Goal: Task Accomplishment & Management: Use online tool/utility

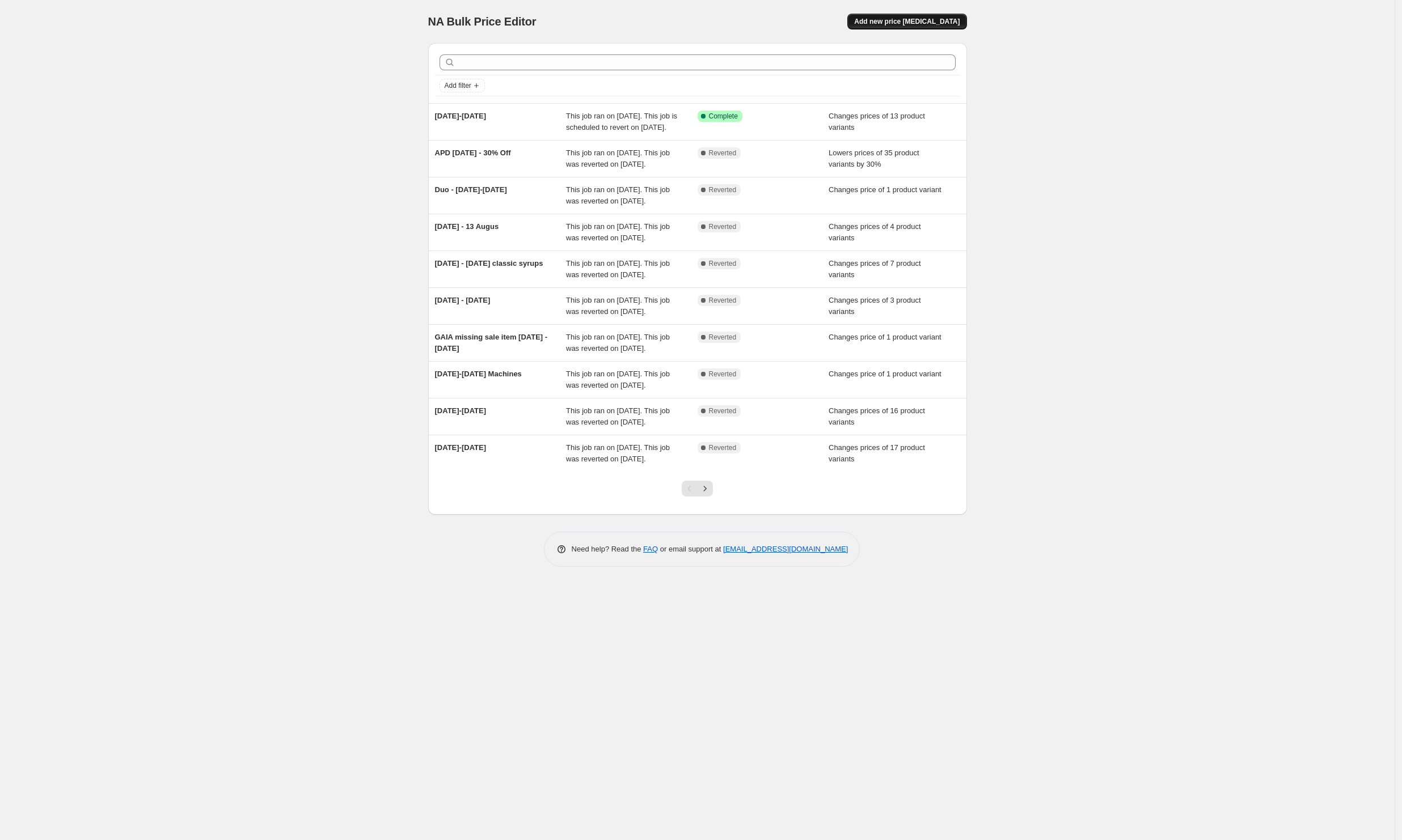
click at [894, 25] on span "Add new price [MEDICAL_DATA]" at bounding box center [907, 21] width 106 height 9
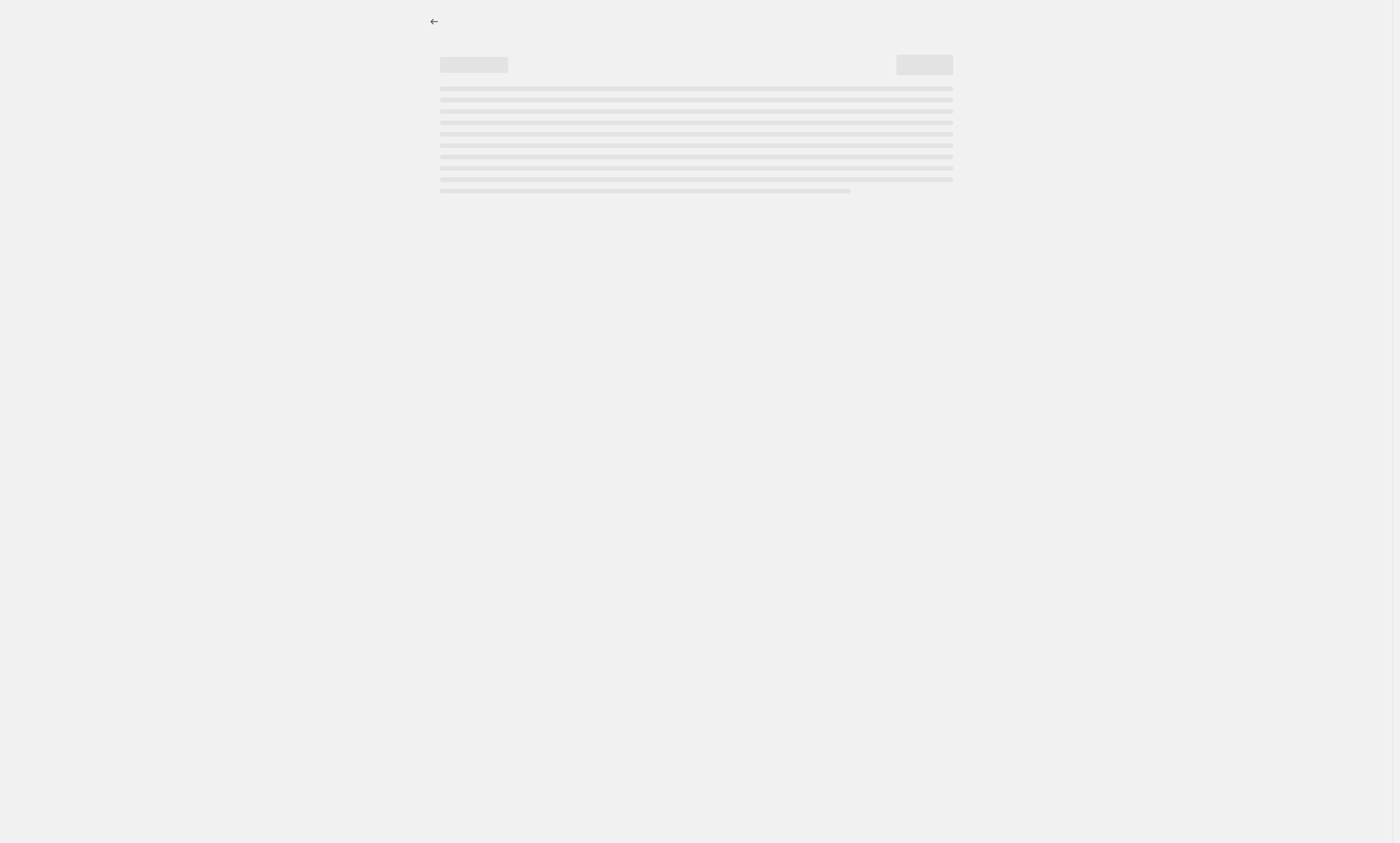
select select "percentage"
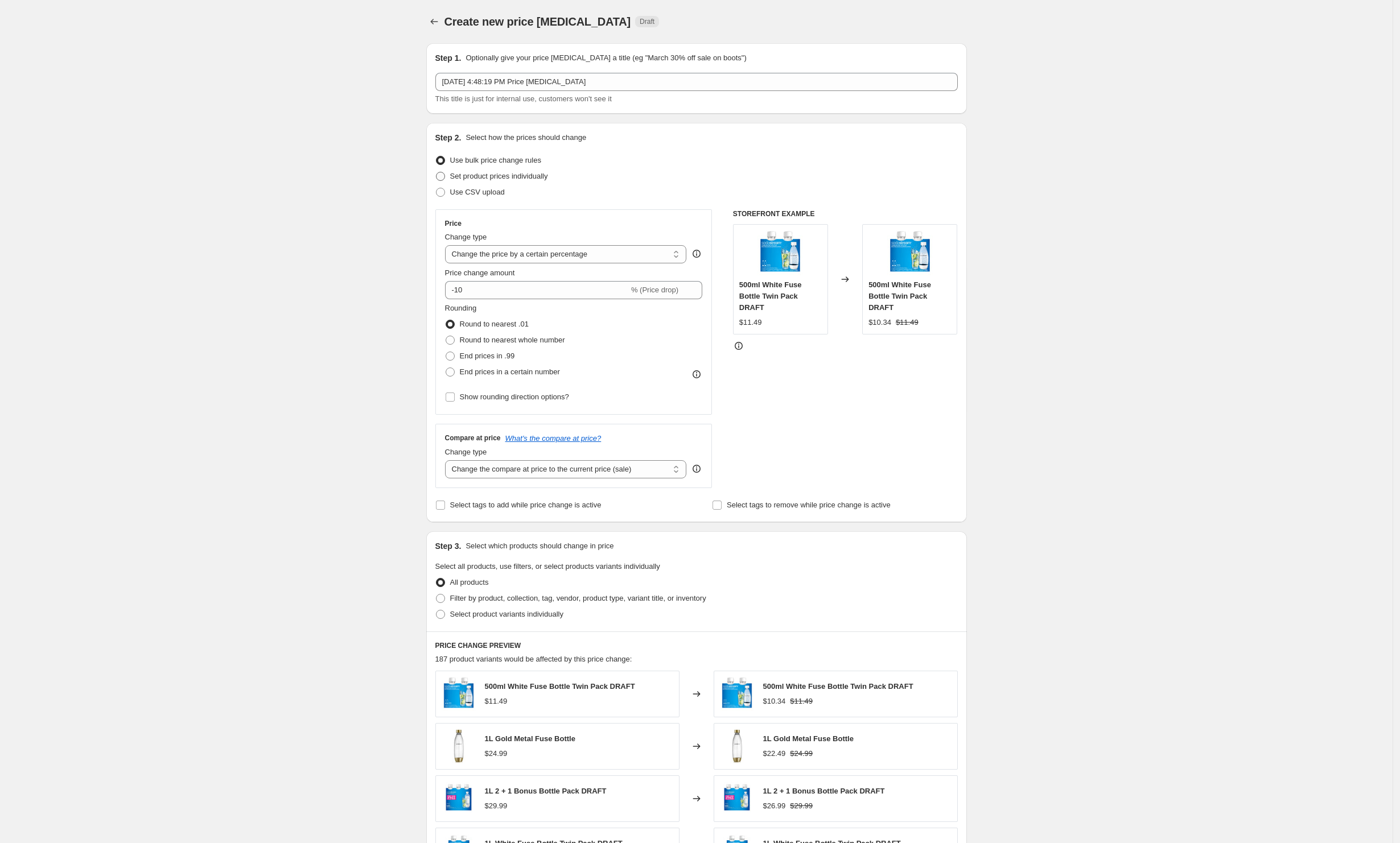
click at [538, 177] on span "Set product prices individually" at bounding box center [499, 176] width 97 height 9
click at [437, 172] on input "Set product prices individually" at bounding box center [436, 172] width 1 height 1
radio input "true"
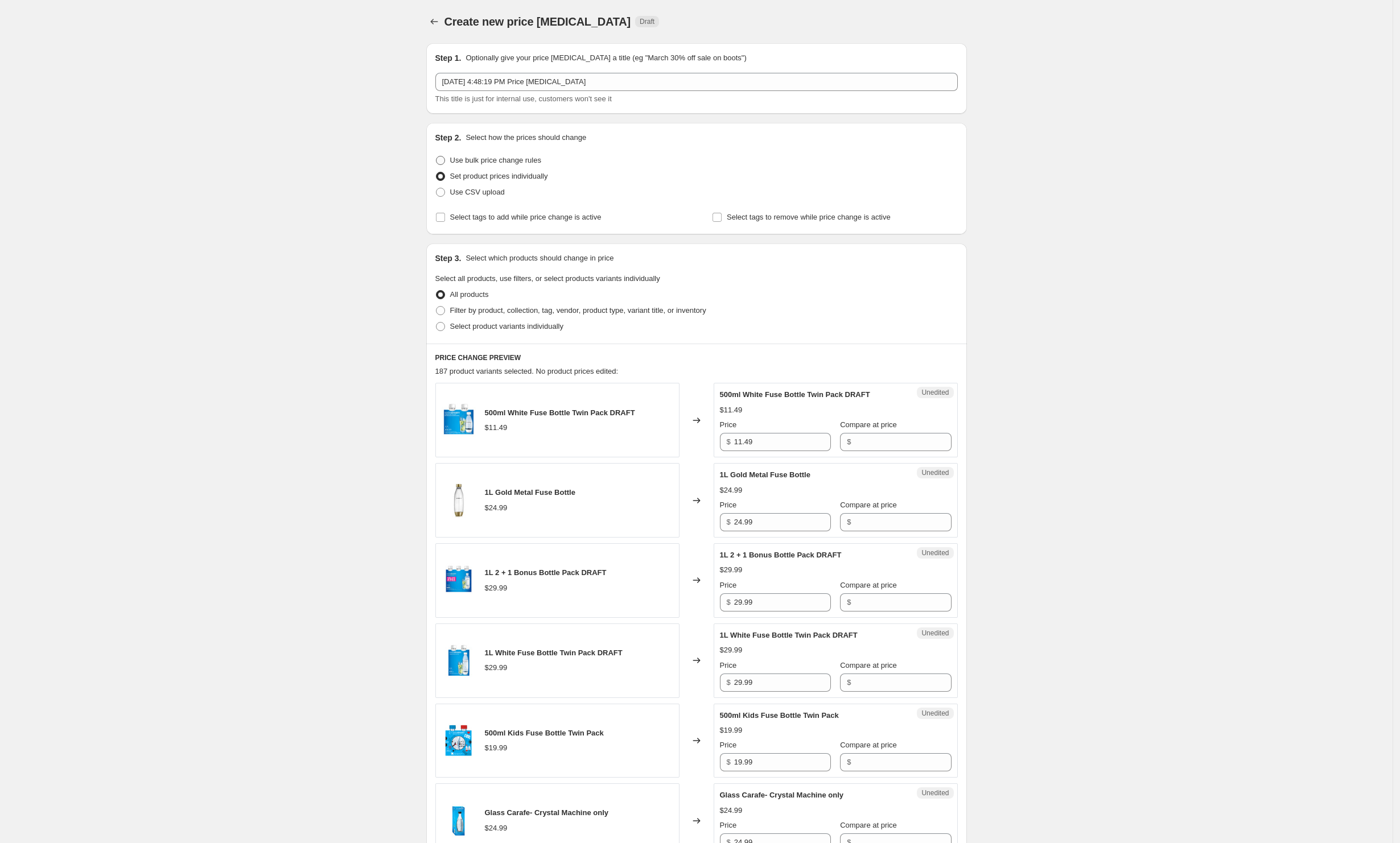
click at [516, 160] on span "Use bulk price change rules" at bounding box center [496, 159] width 91 height 9
click at [437, 156] on input "Use bulk price change rules" at bounding box center [436, 155] width 1 height 1
radio input "true"
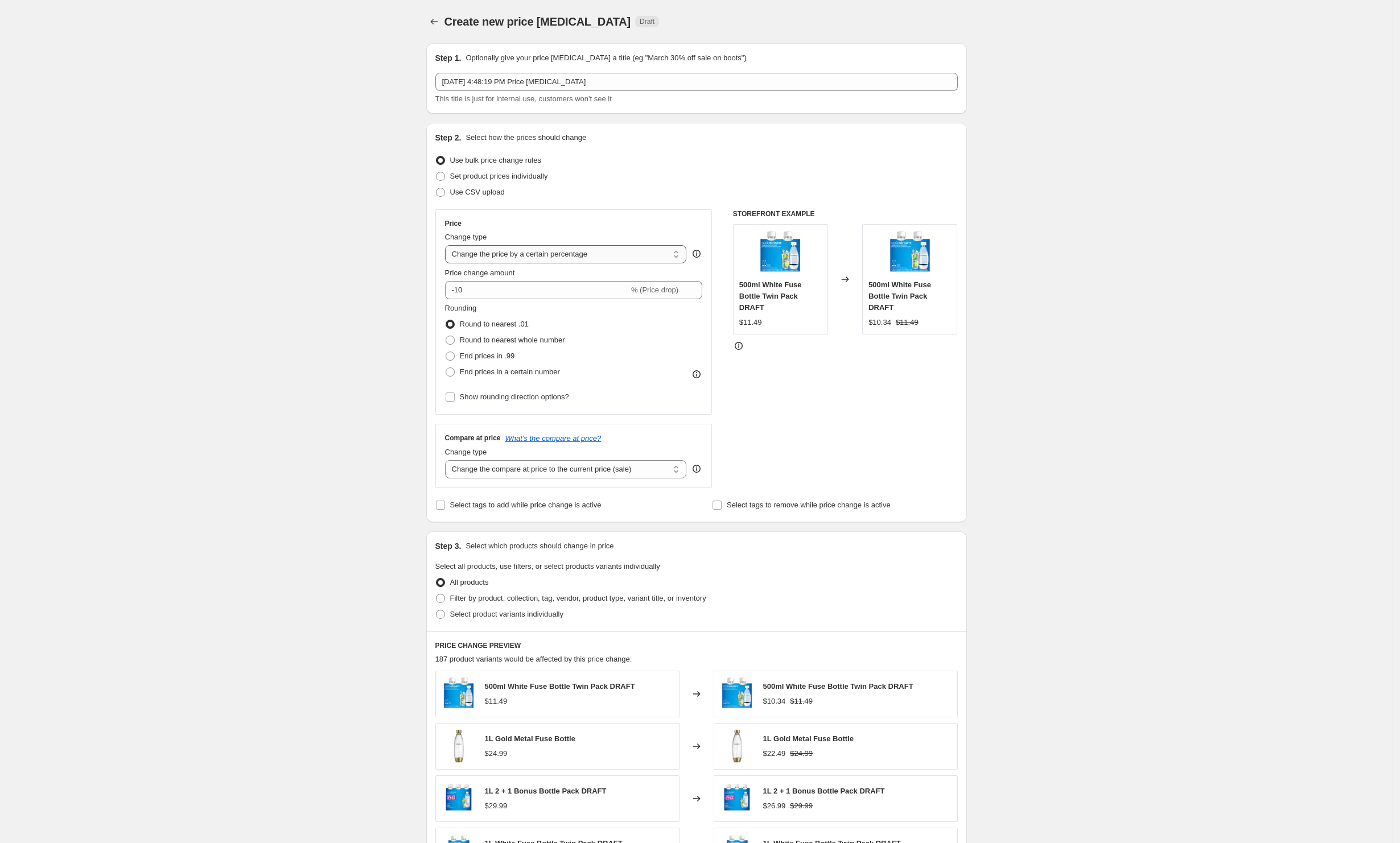
click at [560, 253] on select "Change the price to a certain amount Change the price by a certain amount Chang…" at bounding box center [566, 254] width 242 height 19
select select "to"
click at [448, 245] on select "Change the price to a certain amount Change the price by a certain amount Chang…" at bounding box center [566, 254] width 242 height 19
type input "80.00"
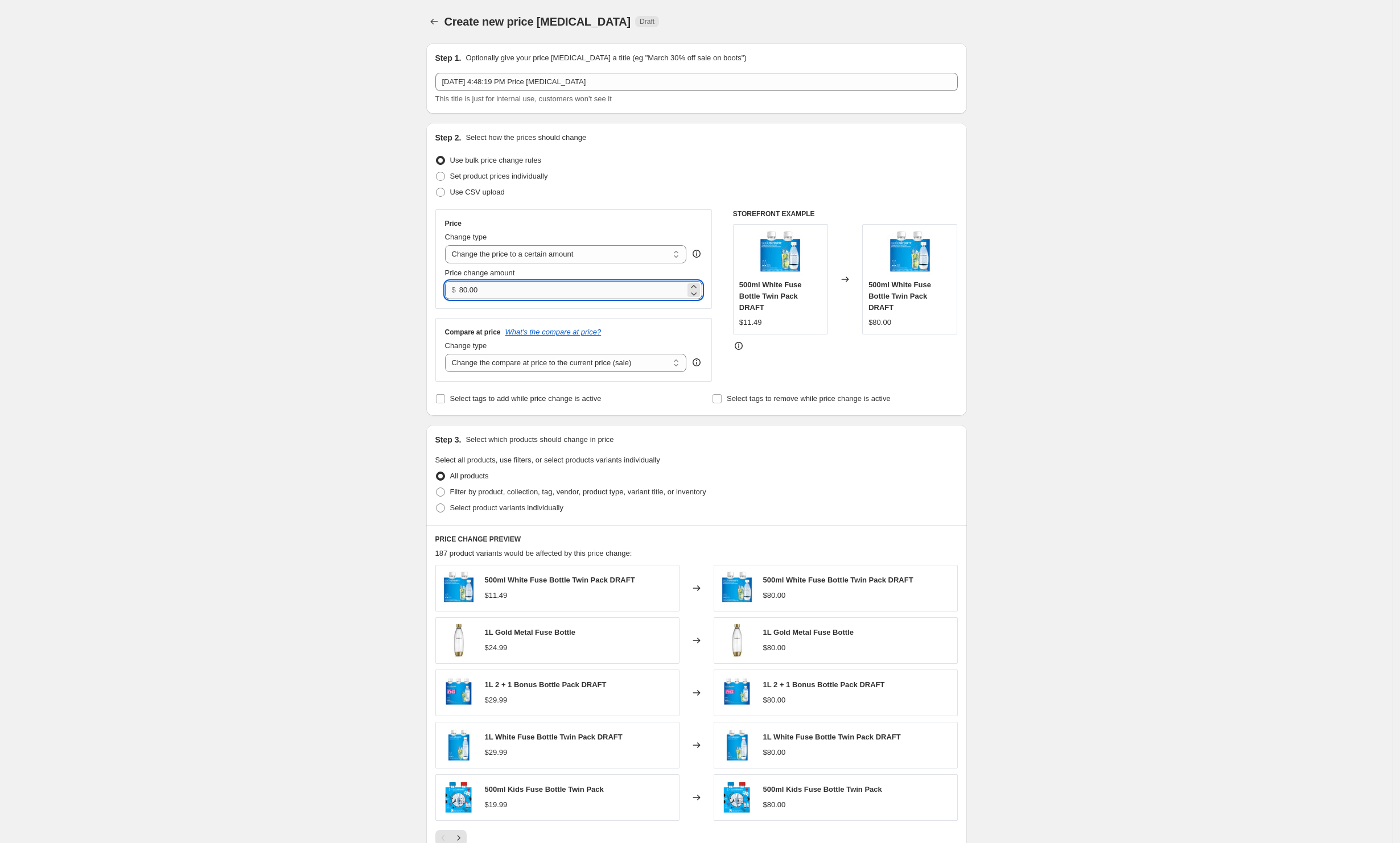
click at [581, 290] on input "80.00" at bounding box center [573, 290] width 226 height 19
drag, startPoint x: 581, startPoint y: 290, endPoint x: 455, endPoint y: 290, distance: 126.0
click at [455, 290] on div "$ 80.00" at bounding box center [574, 290] width 258 height 19
click at [473, 288] on input "80.00" at bounding box center [573, 290] width 226 height 19
click at [527, 367] on select "Change the compare at price to the current price (sale) Change the compare at p…" at bounding box center [566, 363] width 242 height 19
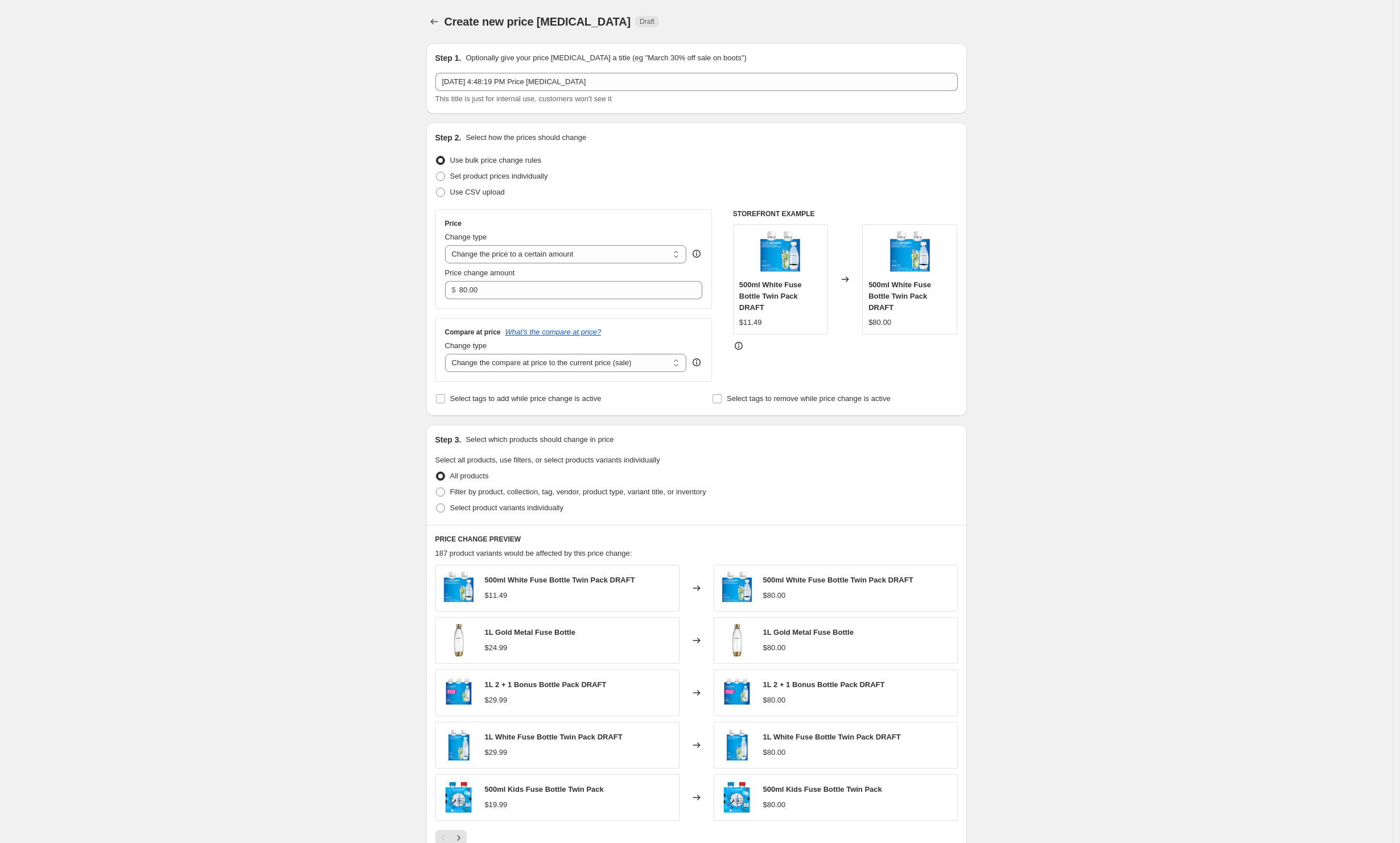
click at [408, 343] on div "Create new price [MEDICAL_DATA]. This page is ready Create new price [MEDICAL_D…" at bounding box center [696, 515] width 1392 height 1032
click at [528, 496] on span "Filter by product, collection, tag, vendor, product type, variant title, or inv…" at bounding box center [578, 492] width 256 height 9
click at [437, 488] on input "Filter by product, collection, tag, vendor, product type, variant title, or inv…" at bounding box center [436, 488] width 1 height 1
radio input "true"
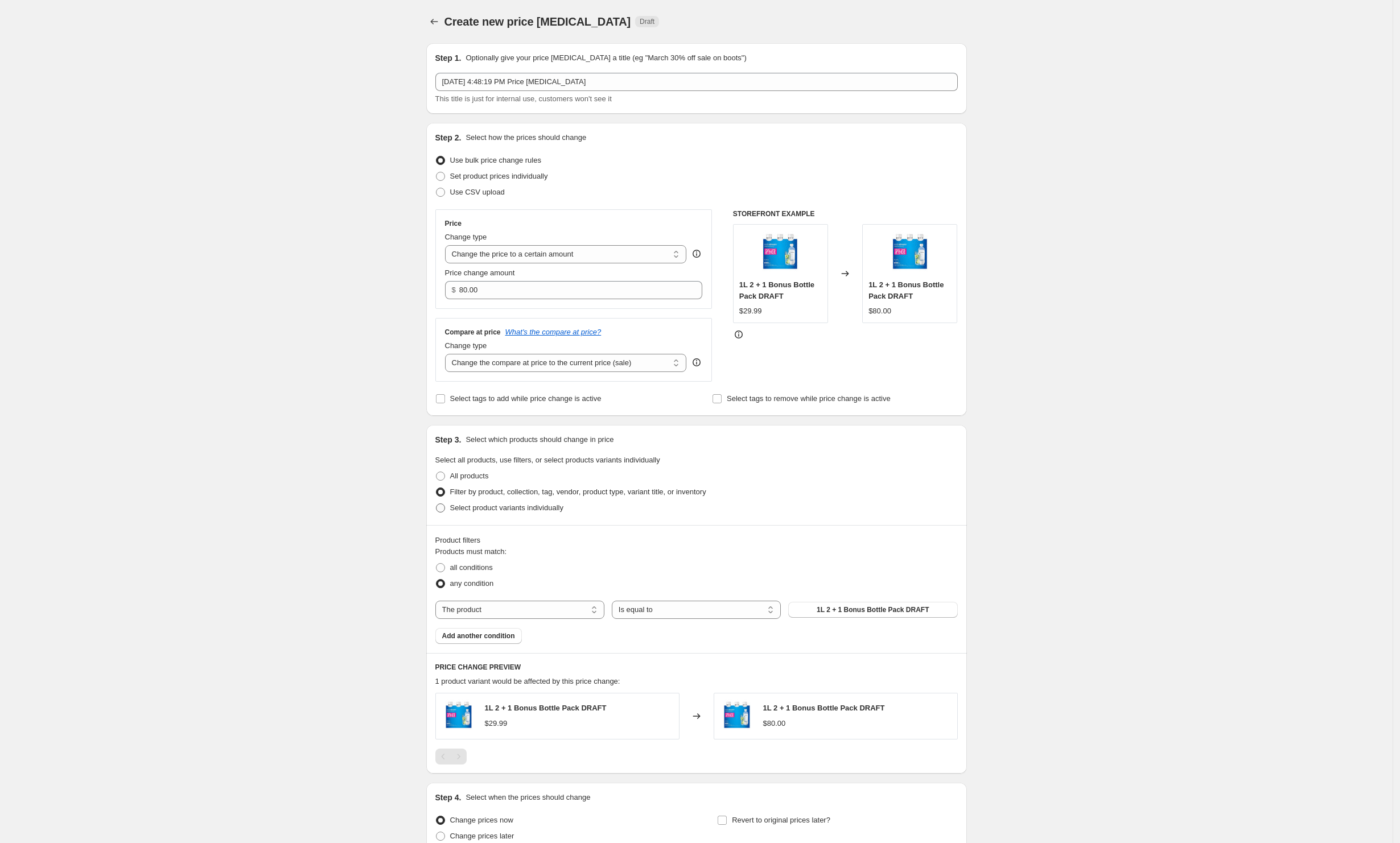
click at [508, 515] on label "Select product variants individually" at bounding box center [500, 508] width 128 height 16
click at [437, 505] on input "Select product variants individually" at bounding box center [436, 504] width 1 height 1
radio input "true"
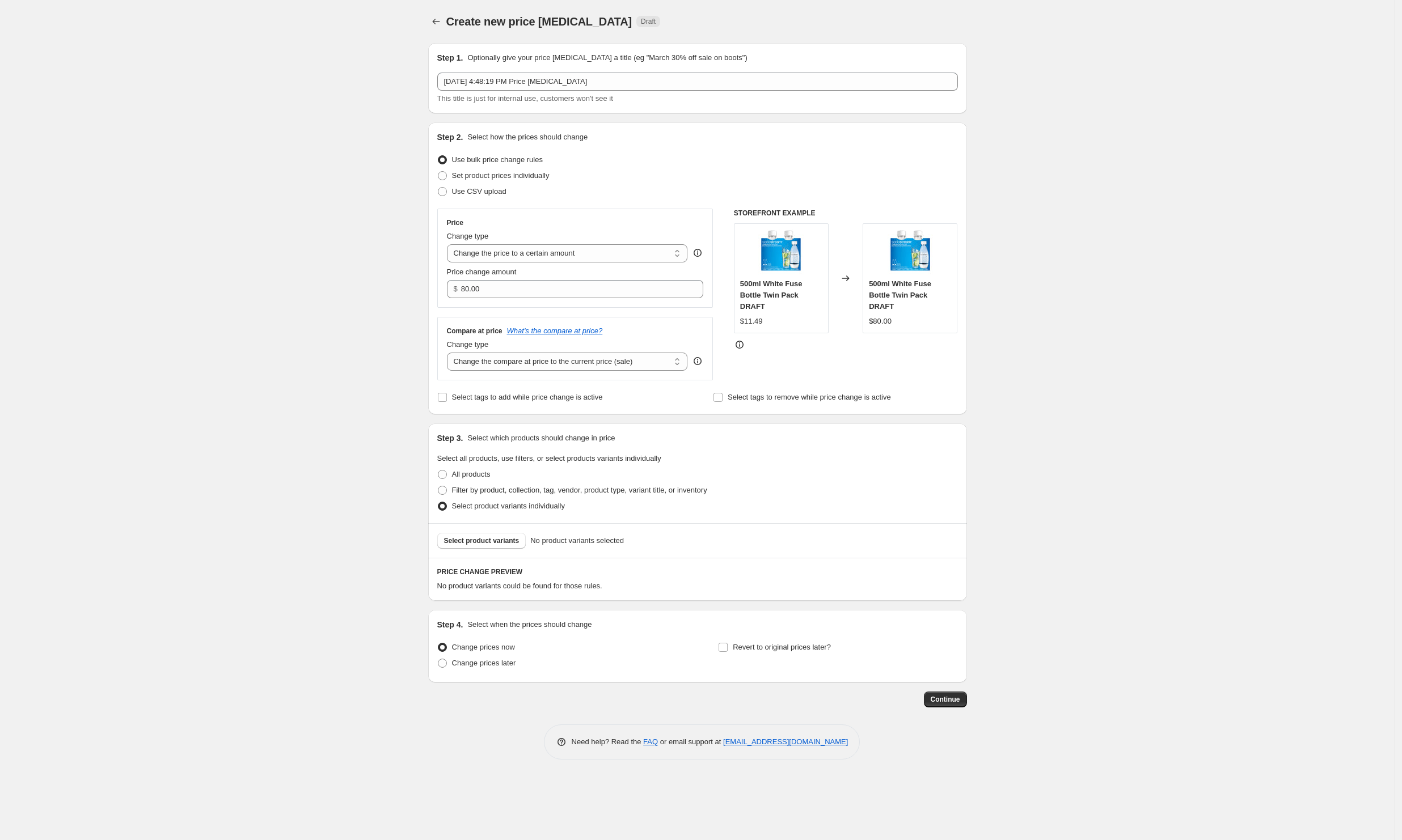
click at [507, 551] on div "Select product variants No product variants selected" at bounding box center [698, 540] width 539 height 34
click at [503, 545] on span "Select product variants" at bounding box center [481, 540] width 75 height 9
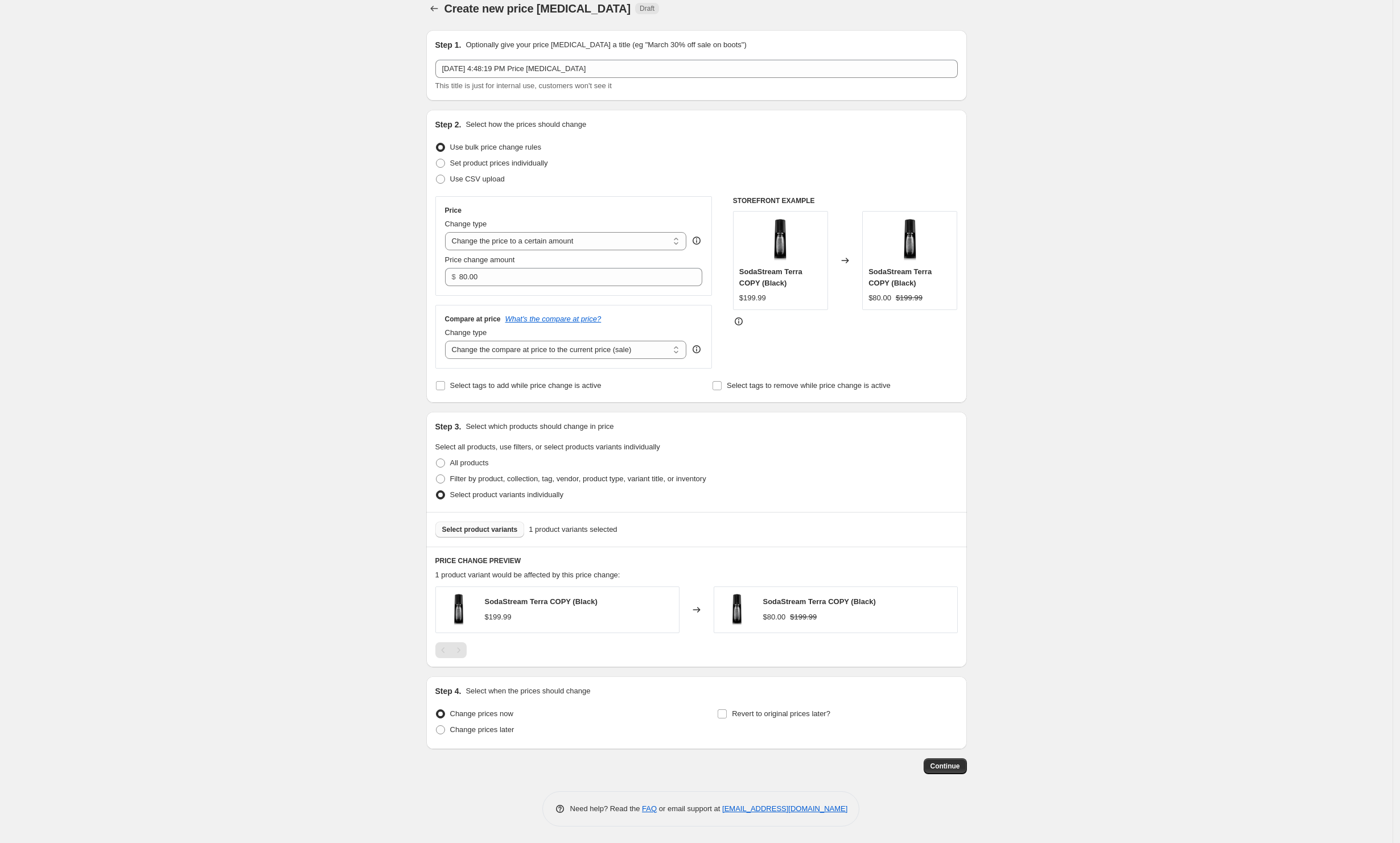
scroll to position [15, 0]
click at [544, 251] on div "Price Change type Change the price to a certain amount Change the price by a ce…" at bounding box center [574, 246] width 258 height 81
click at [554, 240] on select "Change the price to a certain amount Change the price by a certain amount Chang…" at bounding box center [566, 240] width 242 height 19
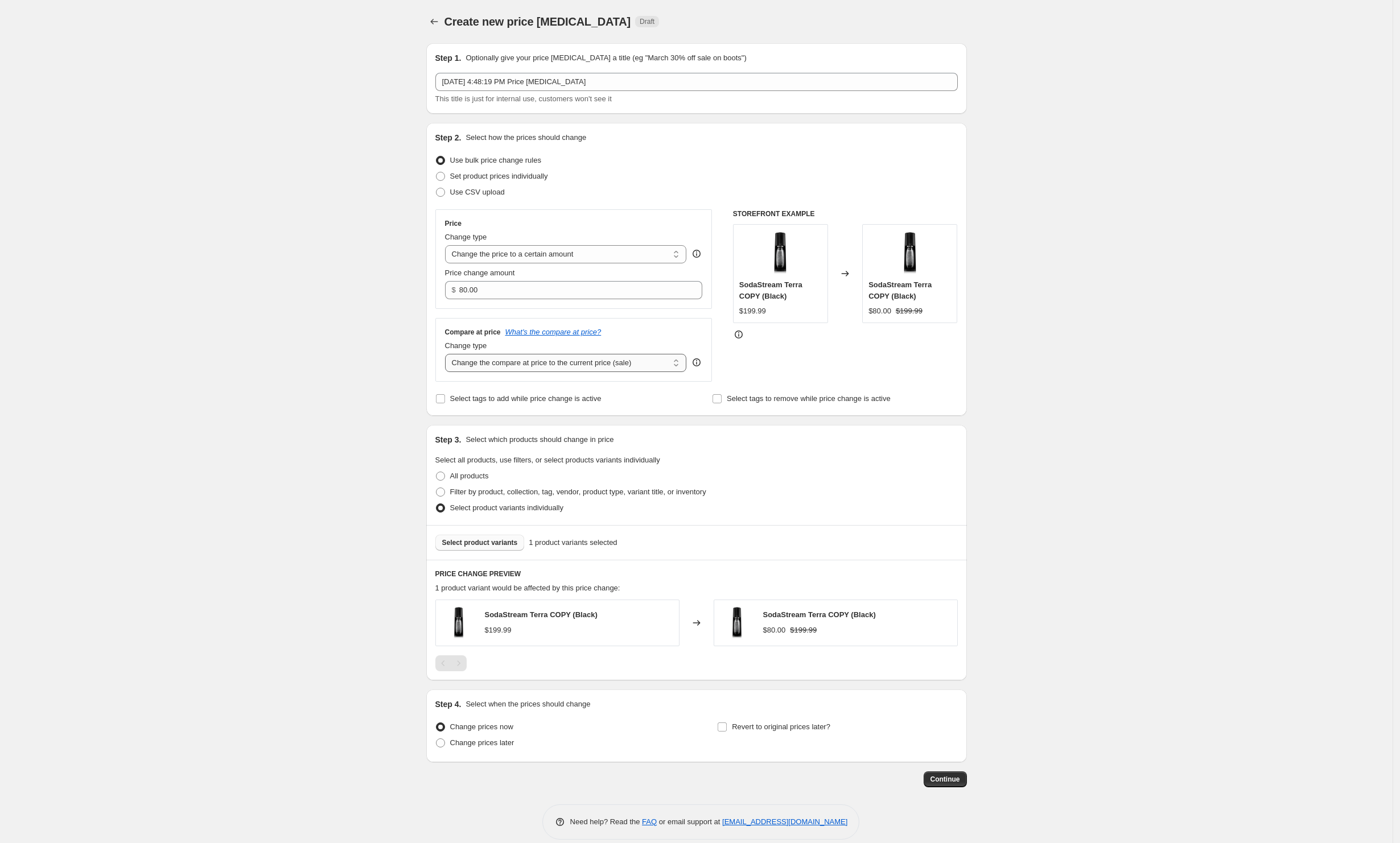
click at [534, 367] on select "Change the compare at price to the current price (sale) Change the compare at p…" at bounding box center [566, 363] width 242 height 19
select select "no_change"
click at [448, 355] on select "Change the compare at price to the current price (sale) Change the compare at p…" at bounding box center [566, 363] width 242 height 19
click at [378, 380] on div "Create new price [MEDICAL_DATA]. This page is ready Create new price [MEDICAL_D…" at bounding box center [696, 428] width 1392 height 857
click at [427, 21] on div "Create new price [MEDICAL_DATA]. This page is ready Create new price [MEDICAL_D…" at bounding box center [696, 428] width 568 height 857
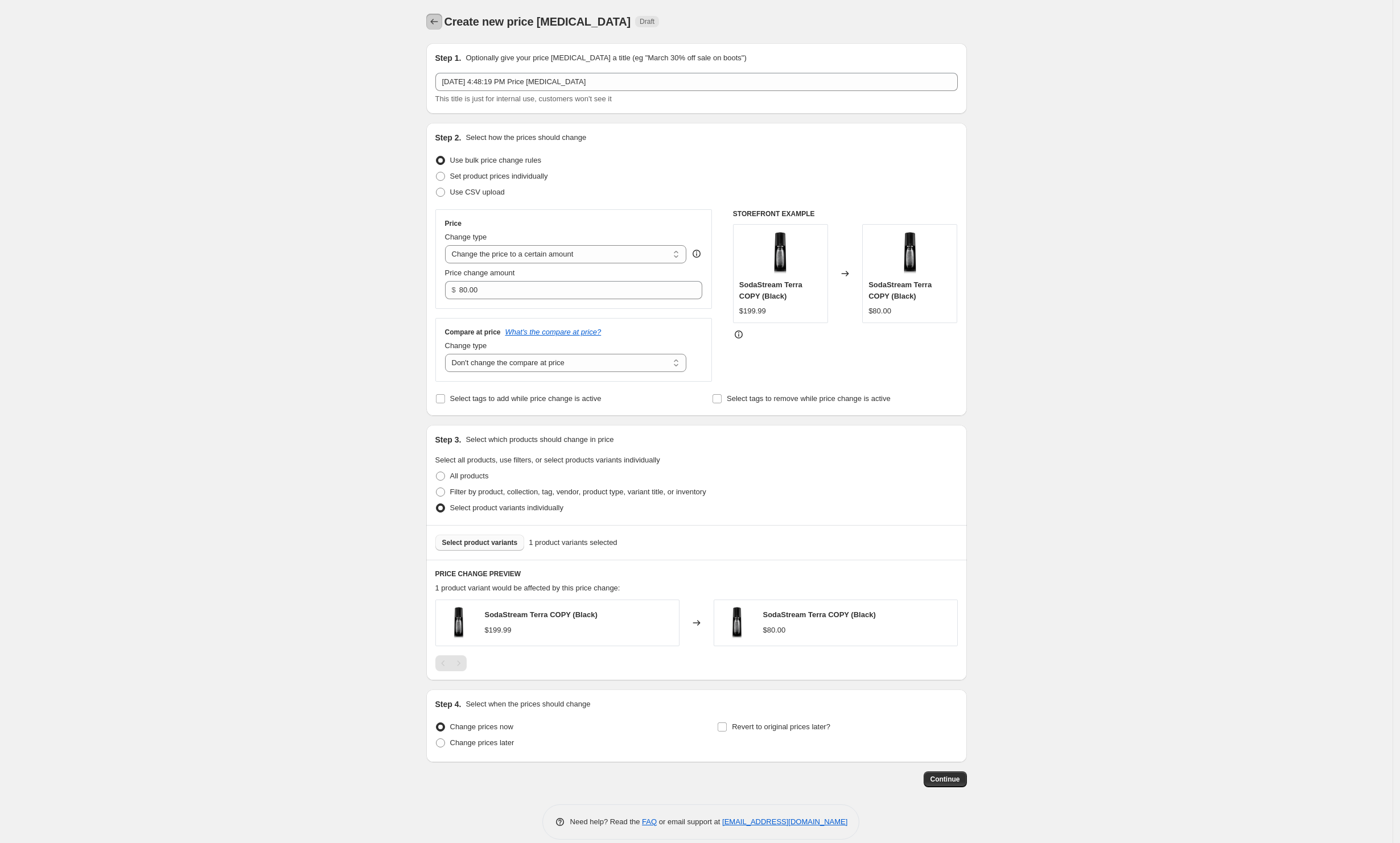
click at [434, 20] on icon "Price change jobs" at bounding box center [435, 22] width 12 height 12
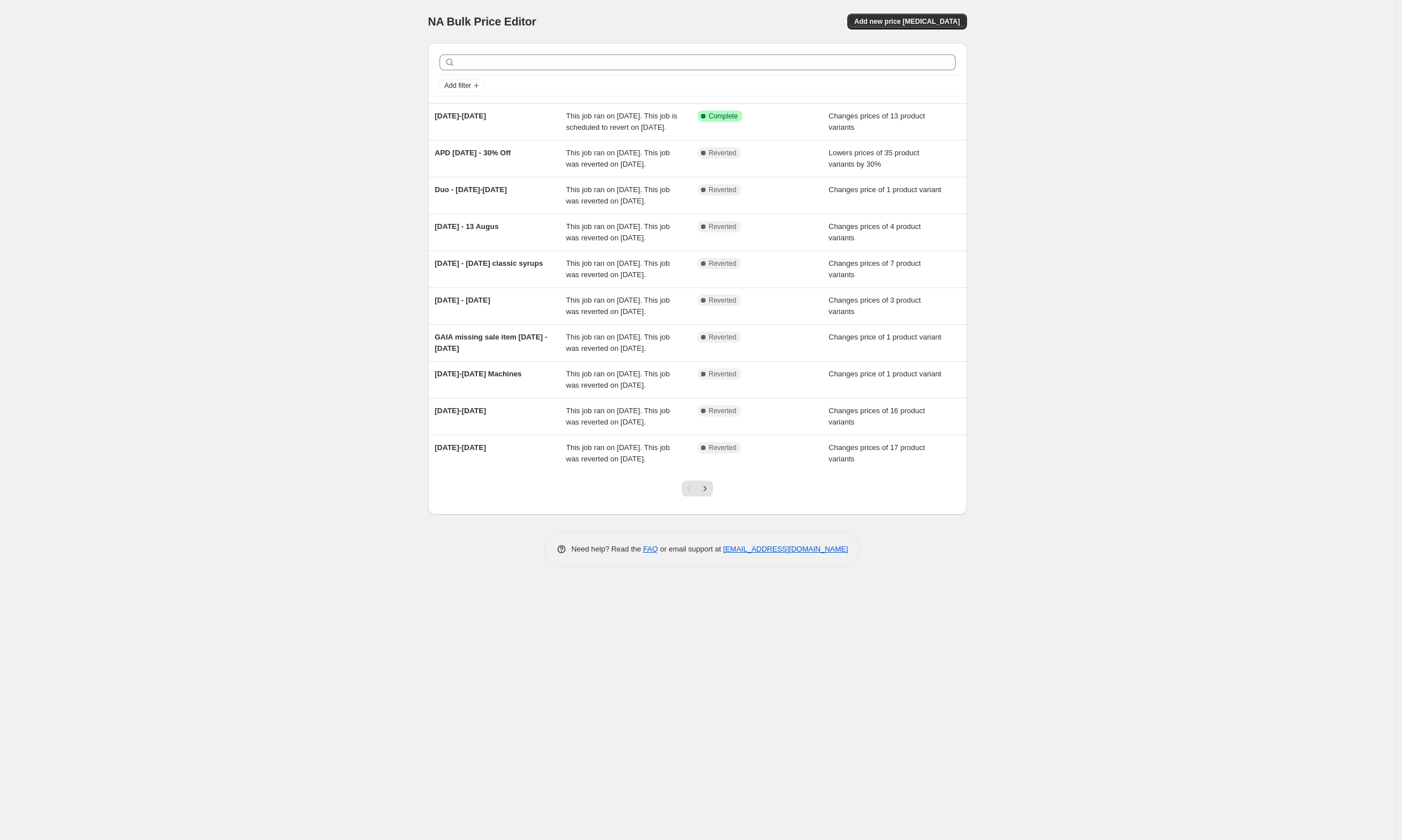
click at [1087, 138] on div "NA Bulk Price Editor. This page is ready NA Bulk Price Editor Add new price [ME…" at bounding box center [697, 420] width 1394 height 840
